Goal: Check status: Check status

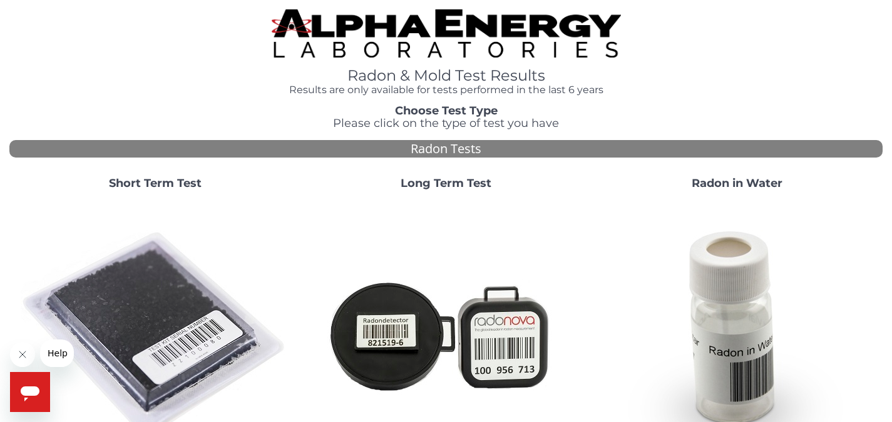
click at [178, 180] on strong "Short Term Test" at bounding box center [155, 183] width 93 height 14
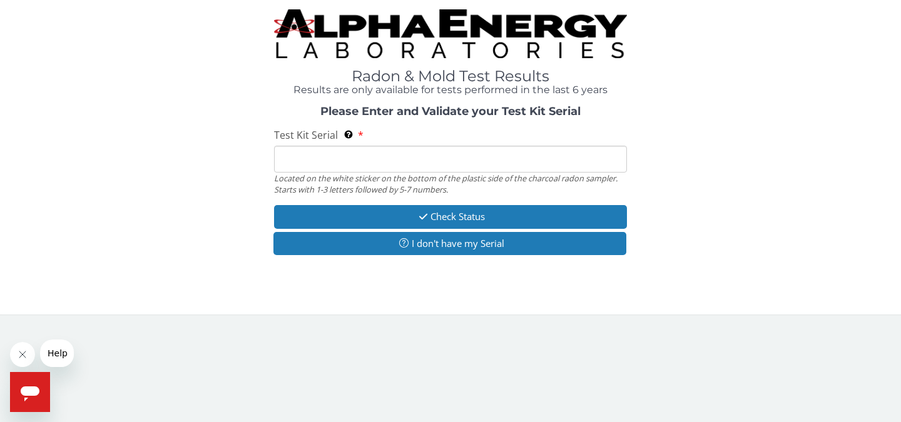
click at [288, 160] on input "Test Kit Serial Located on the white sticker on the bottom of the plastic side …" at bounding box center [450, 159] width 353 height 27
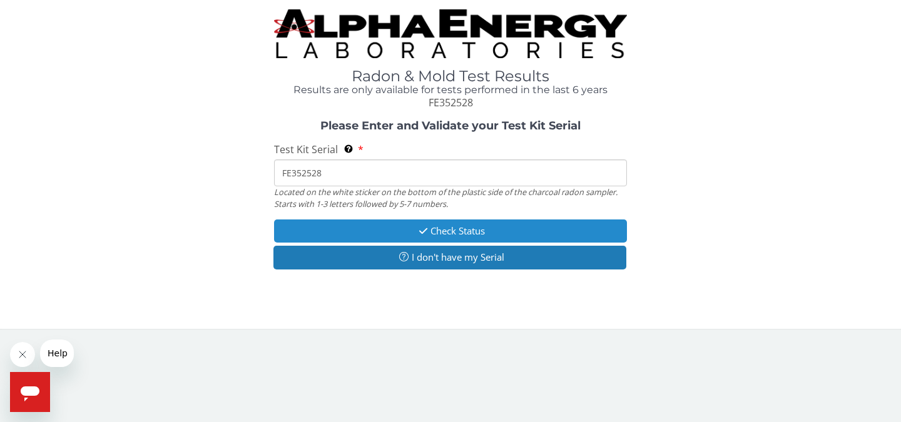
type input "FE352528"
click at [463, 228] on button "Check Status" at bounding box center [450, 231] width 353 height 23
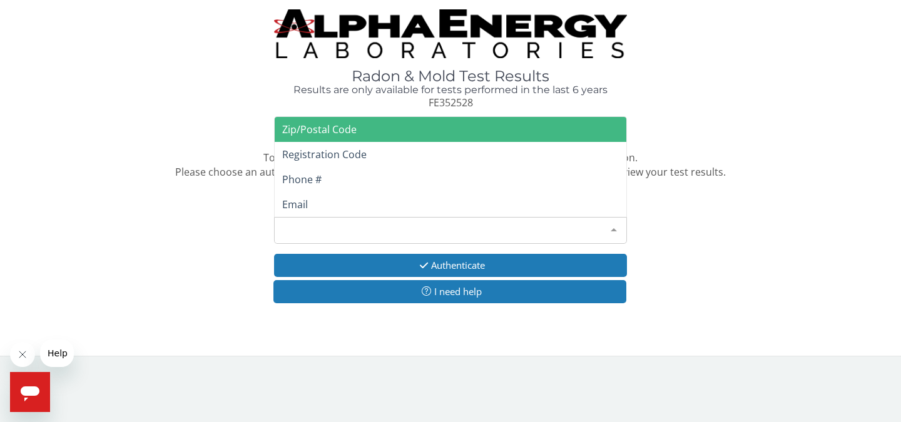
click at [614, 228] on div at bounding box center [613, 230] width 25 height 24
click at [323, 132] on span "Zip/Postal Code" at bounding box center [319, 130] width 74 height 14
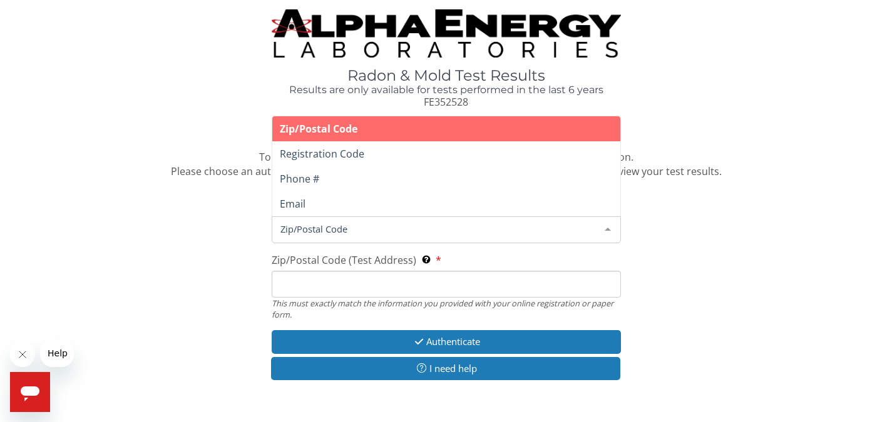
click at [295, 228] on span "Zip/Postal Code" at bounding box center [436, 229] width 318 height 14
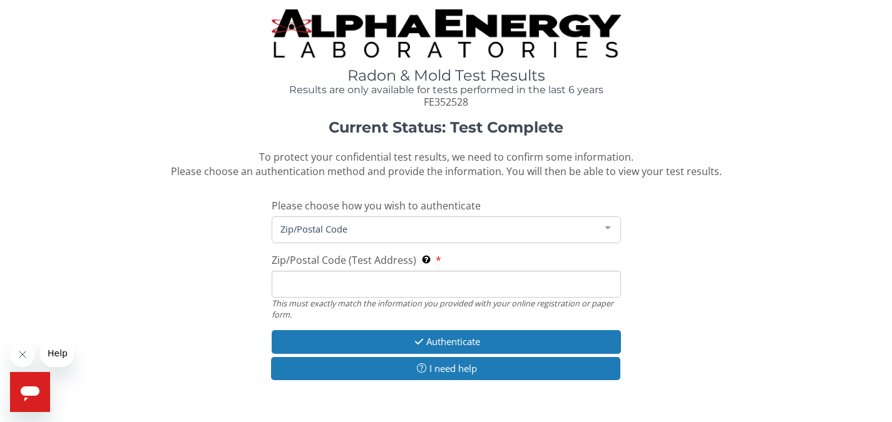
click at [285, 230] on span "Zip/Postal Code" at bounding box center [436, 229] width 318 height 14
click at [286, 283] on input "Zip/Postal Code (Test Address) This must exactly match the information you prov…" at bounding box center [446, 284] width 349 height 27
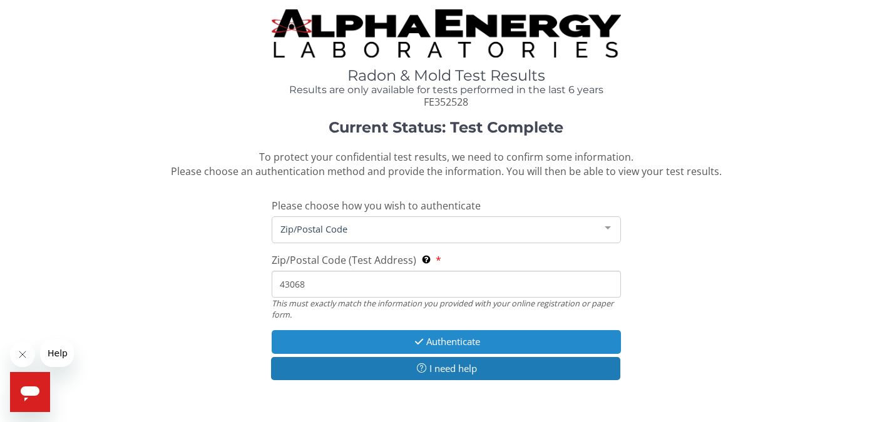
type input "43068"
click at [459, 342] on button "Authenticate" at bounding box center [446, 341] width 349 height 23
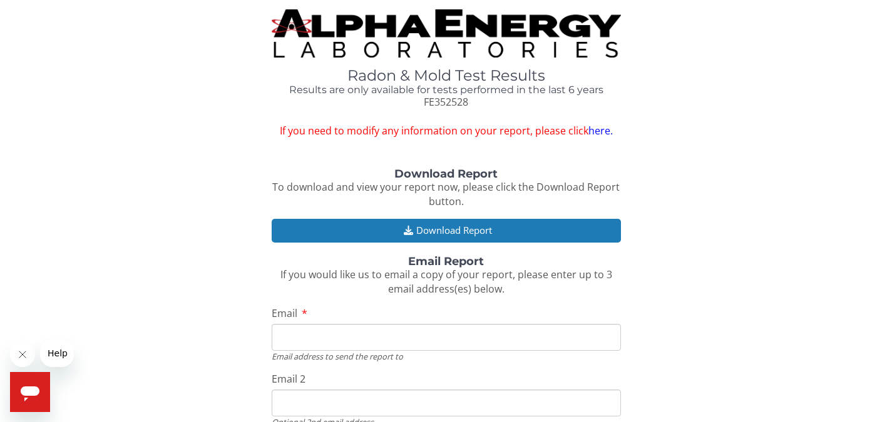
click at [282, 341] on input "Email" at bounding box center [446, 337] width 349 height 27
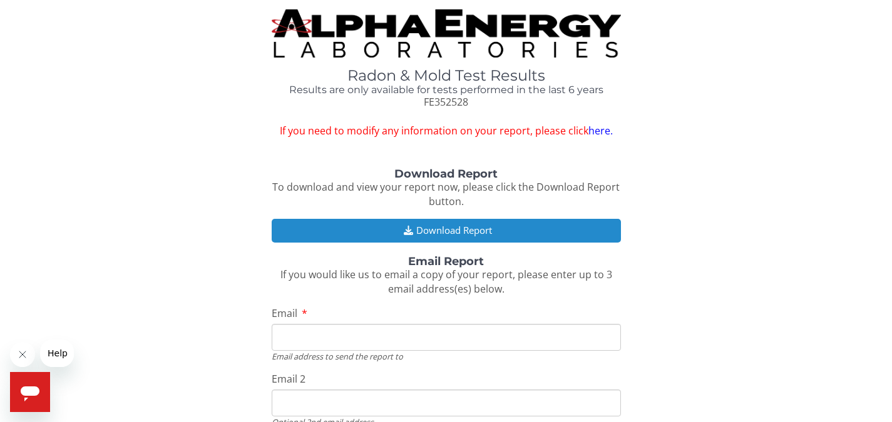
click at [457, 226] on button "Download Report" at bounding box center [446, 230] width 349 height 23
